Goal: Information Seeking & Learning: Find specific fact

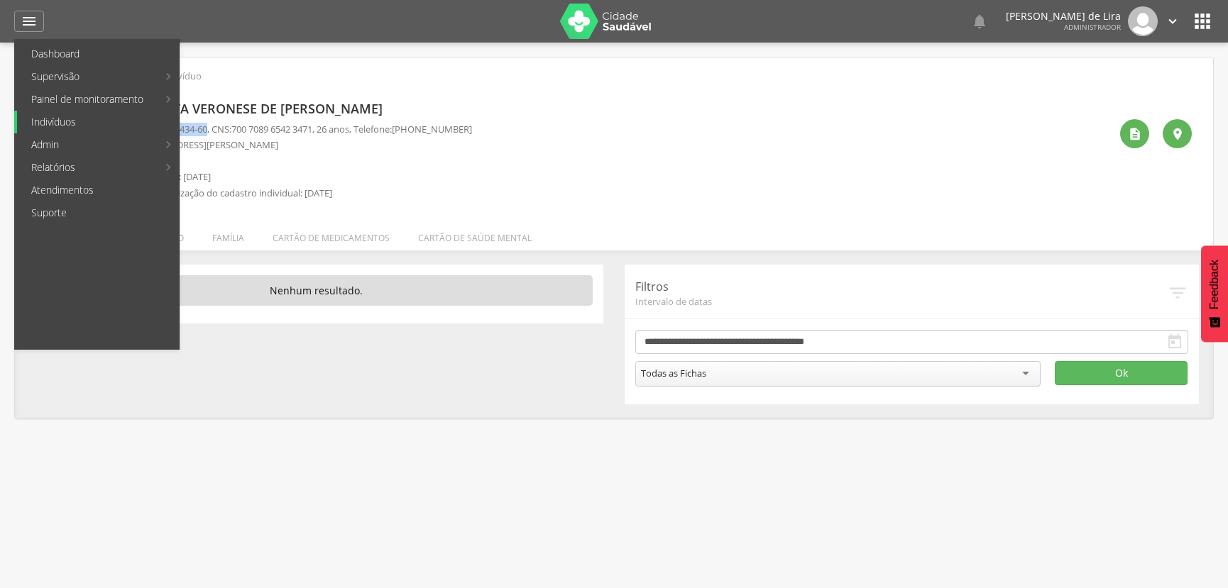
drag, startPoint x: 65, startPoint y: 125, endPoint x: 100, endPoint y: 124, distance: 35.5
click at [65, 124] on link "Indivíduos" at bounding box center [98, 122] width 162 height 23
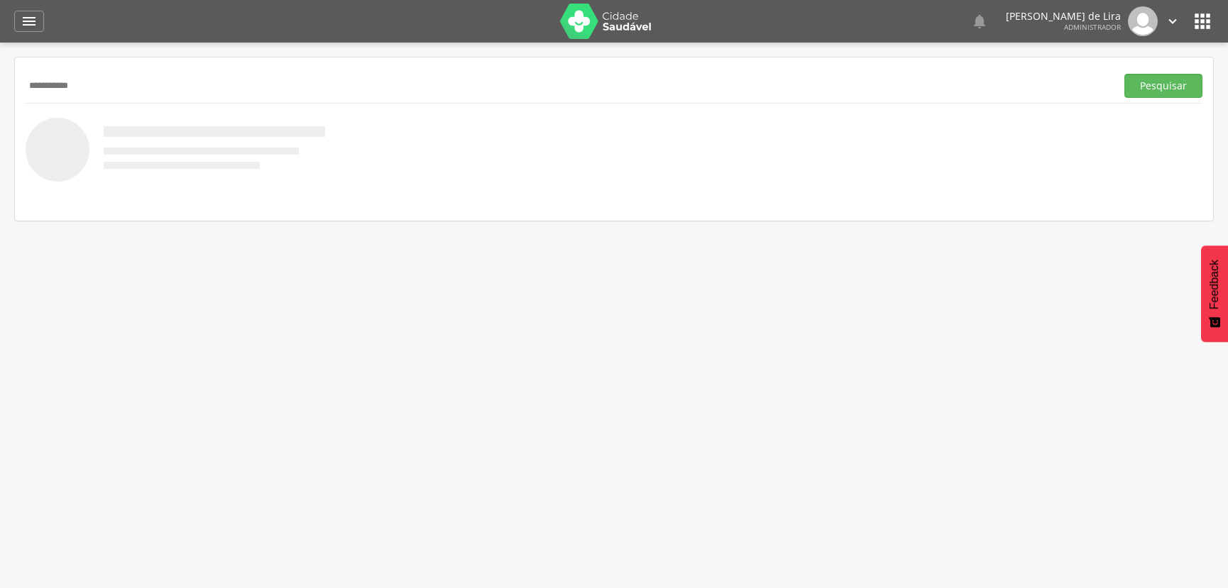
type input "**********"
click at [1124, 74] on button "Pesquisar" at bounding box center [1163, 86] width 78 height 24
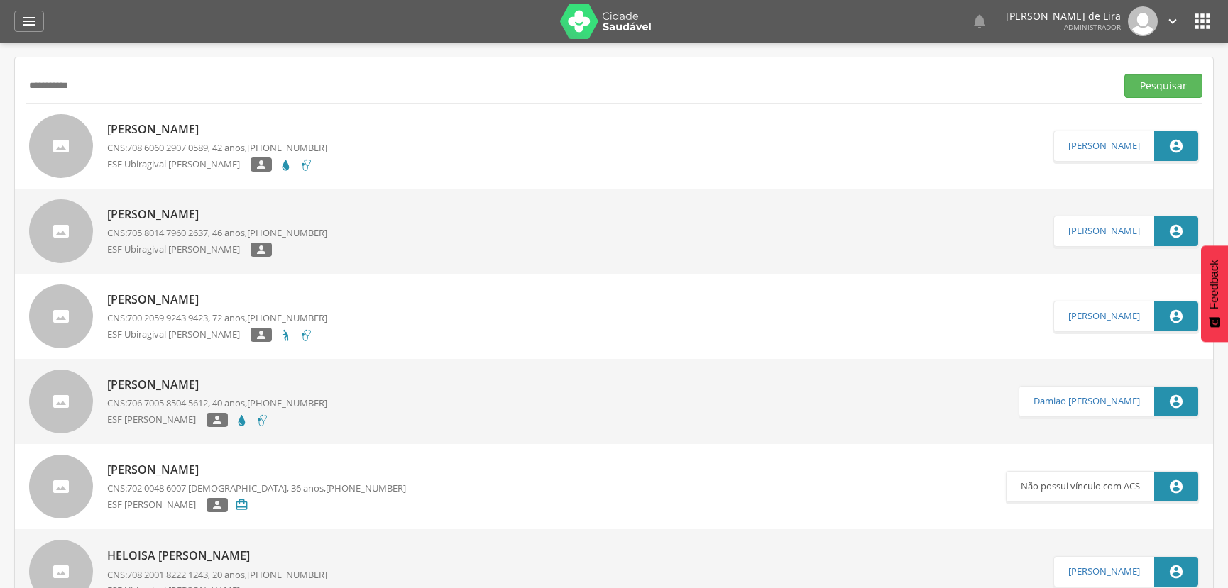
click at [196, 172] on div "ESF Ubiragival Nunes Menezes " at bounding box center [217, 167] width 220 height 18
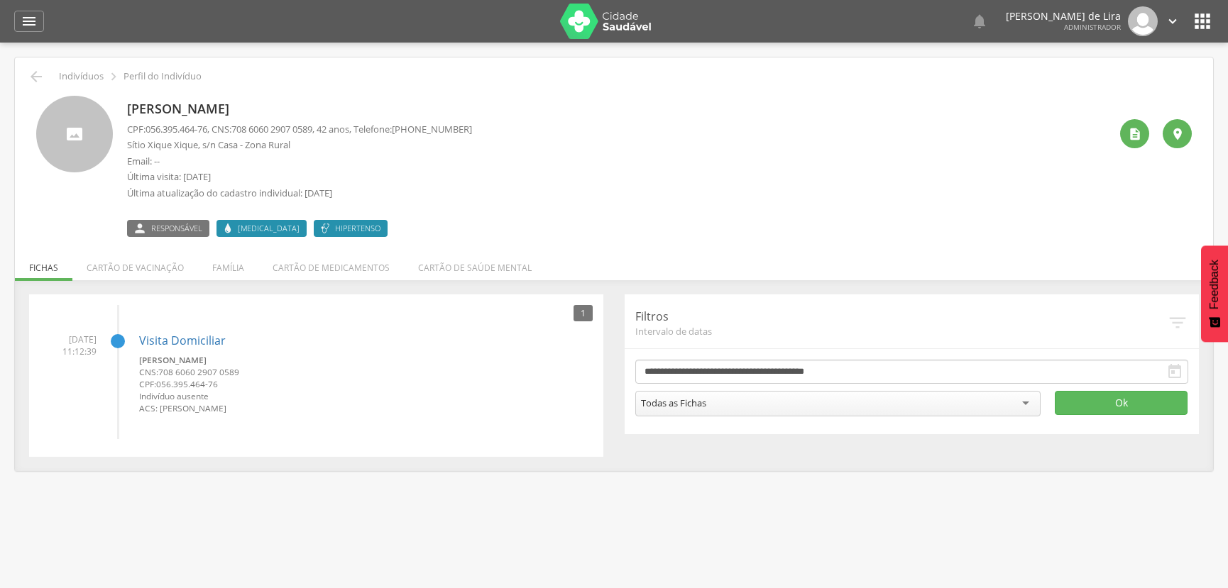
drag, startPoint x: 128, startPoint y: 106, endPoint x: 332, endPoint y: 104, distance: 204.4
click at [408, 106] on p "[PERSON_NAME]" at bounding box center [299, 109] width 345 height 18
copy p "[PERSON_NAME]"
drag, startPoint x: 149, startPoint y: 128, endPoint x: 216, endPoint y: 127, distance: 66.7
click at [216, 127] on p "CPF: 056.395.464-76 , CNS: [PHONE_NUMBER] , 42 anos, Telefone: [PHONE_NUMBER]" at bounding box center [299, 129] width 345 height 13
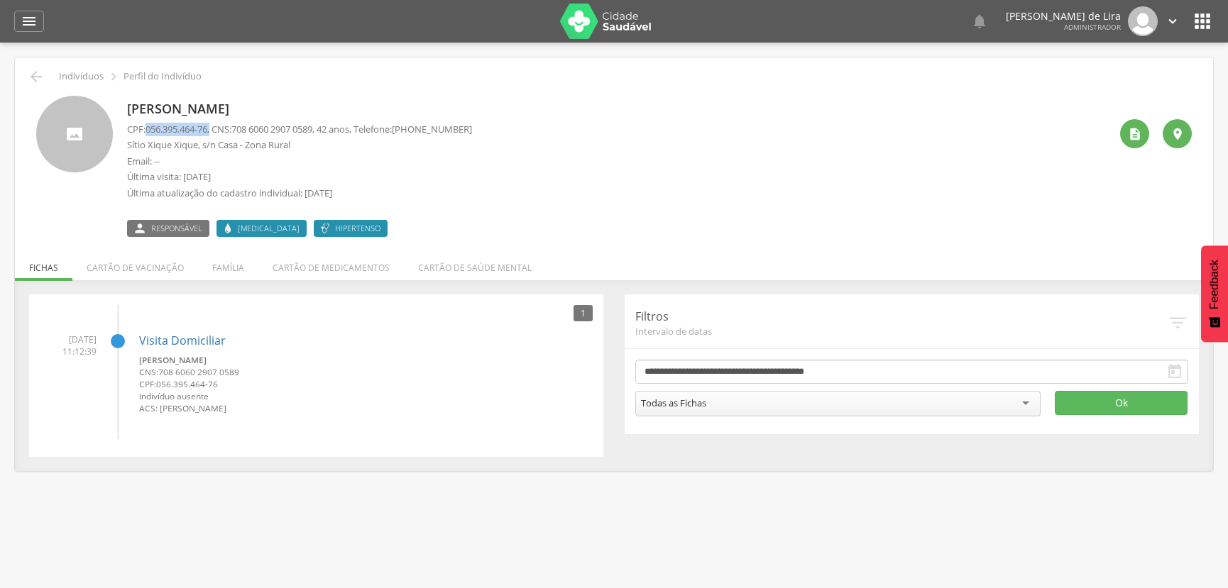
copy p "056.395.464-76 ,"
click at [1142, 133] on div "" at bounding box center [1134, 133] width 29 height 29
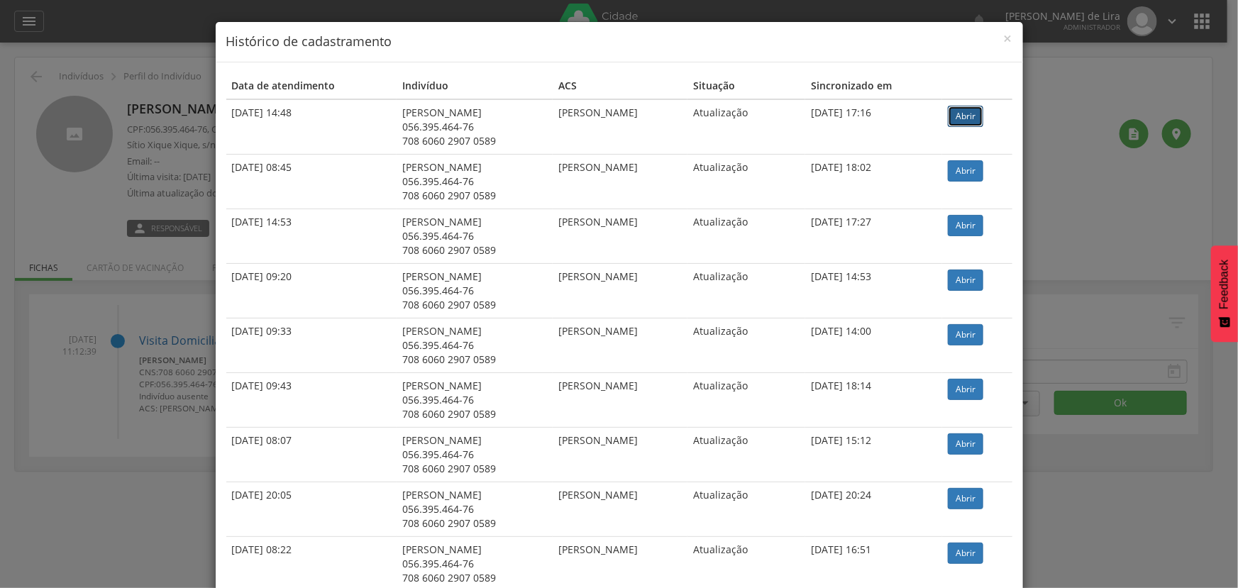
click at [968, 116] on link "Abrir" at bounding box center [965, 116] width 35 height 21
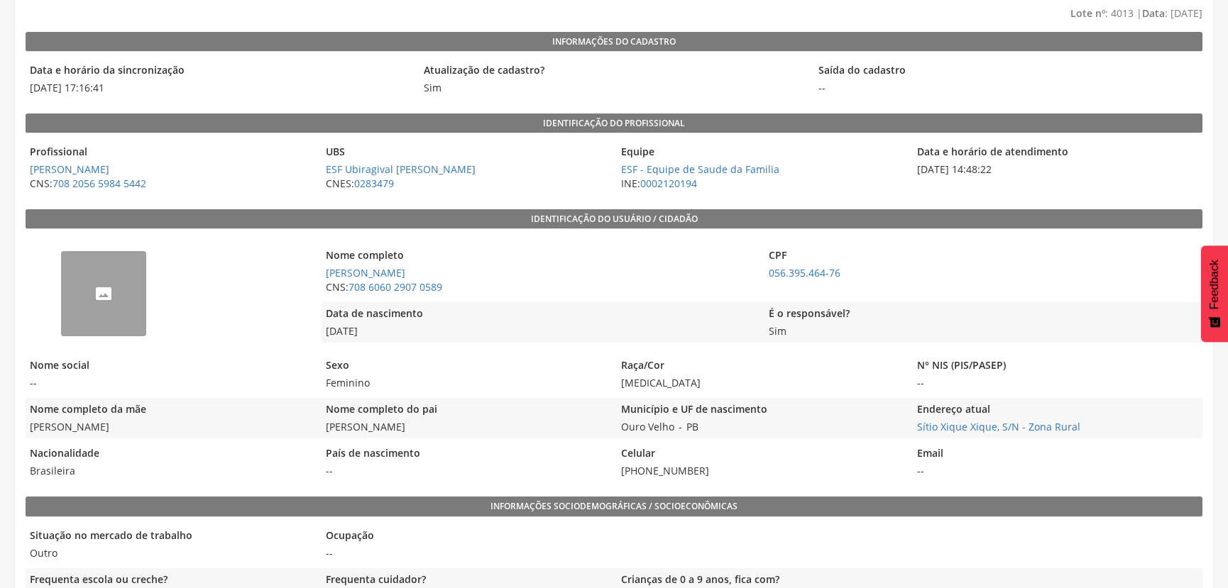
scroll to position [128, 0]
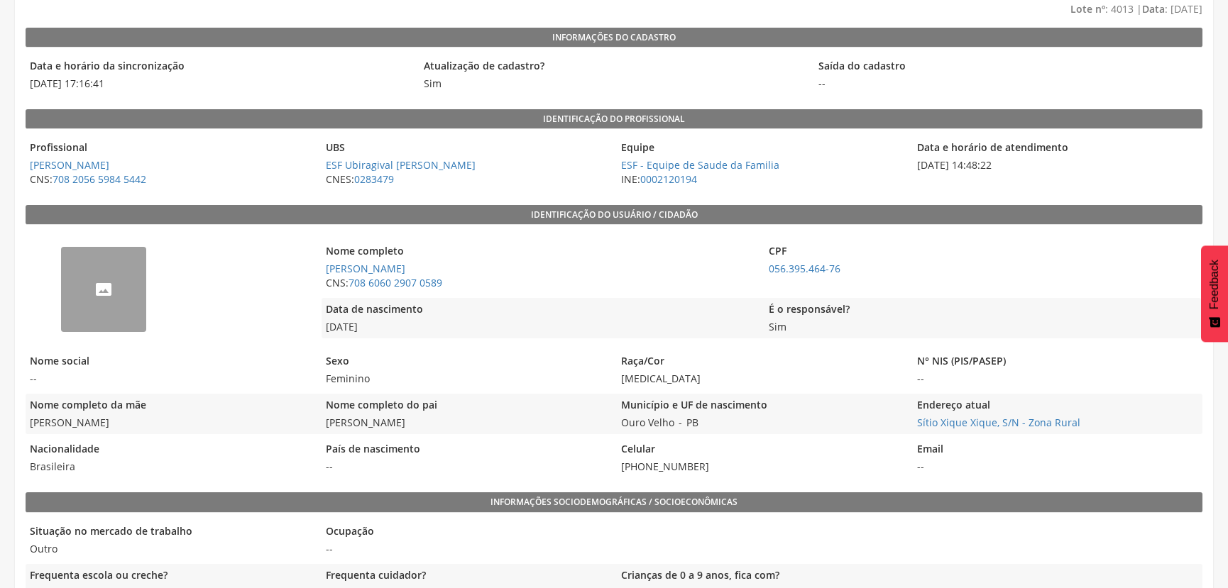
drag, startPoint x: 325, startPoint y: 326, endPoint x: 396, endPoint y: 332, distance: 71.2
click at [396, 332] on span "28/06/1983" at bounding box center [539, 327] width 436 height 14
copy span "28/06/1983"
